Goal: Task Accomplishment & Management: Use online tool/utility

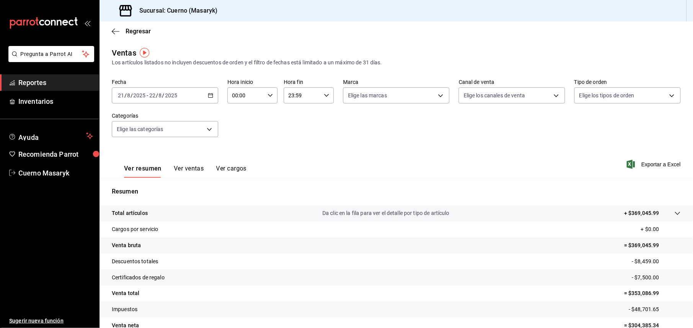
click at [36, 82] on span "Reportes" at bounding box center [55, 82] width 75 height 10
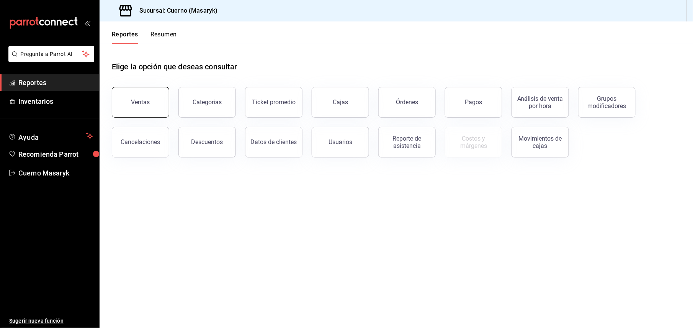
click at [130, 107] on button "Ventas" at bounding box center [140, 102] width 57 height 31
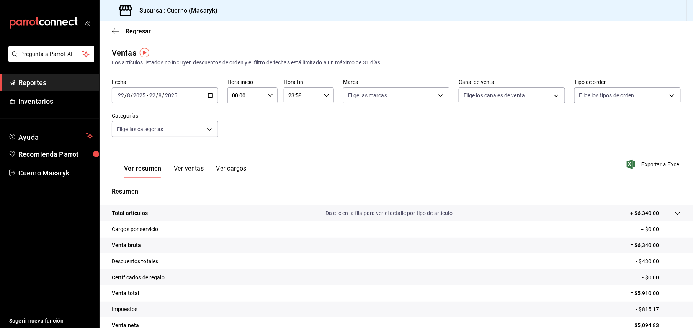
click at [208, 96] on icon "button" at bounding box center [210, 95] width 5 height 5
click at [210, 99] on div "[DATE] [DATE] - [DATE] [DATE]" at bounding box center [165, 95] width 106 height 16
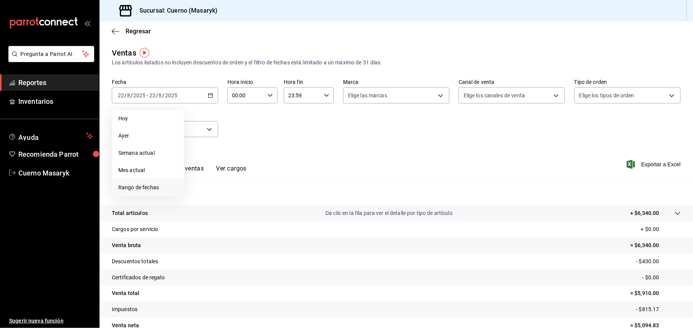
click at [151, 183] on span "Rango de fechas" at bounding box center [147, 187] width 59 height 8
click at [243, 198] on button "21" at bounding box center [240, 197] width 13 height 14
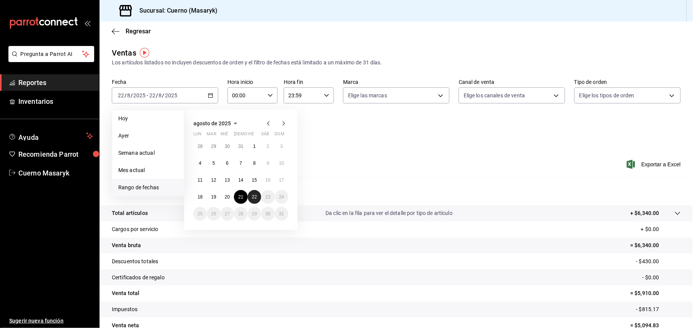
click at [253, 200] on button "22" at bounding box center [254, 197] width 13 height 14
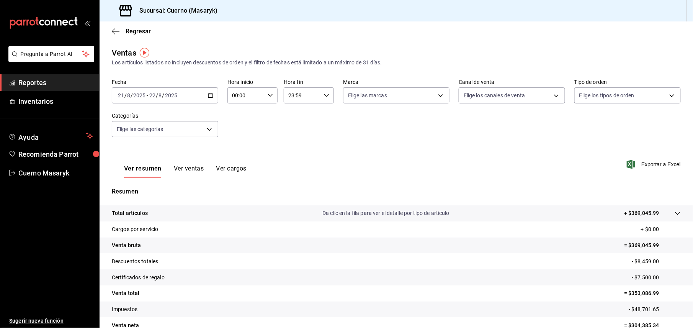
click at [551, 168] on div "Ver resumen Ver ventas Ver cargos Exportar a Excel" at bounding box center [395, 161] width 593 height 31
click at [657, 163] on span "Exportar a Excel" at bounding box center [654, 164] width 52 height 9
